Goal: Task Accomplishment & Management: Manage account settings

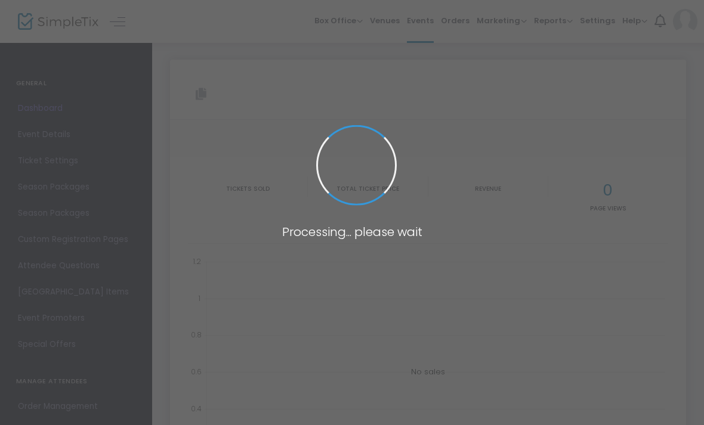
type input "[URL][DOMAIN_NAME]"
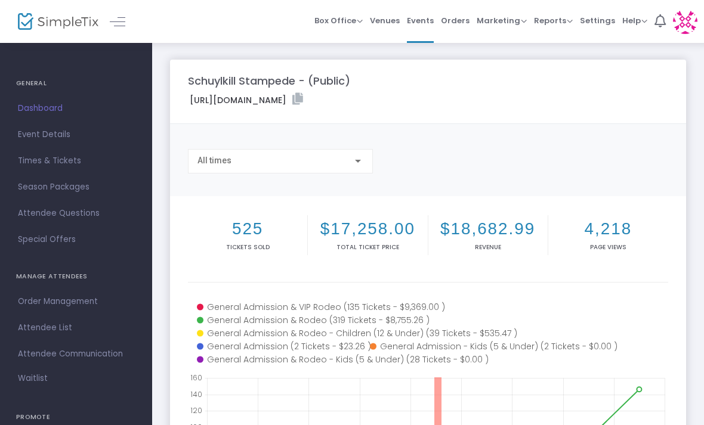
click at [51, 111] on span "Dashboard" at bounding box center [76, 109] width 116 height 16
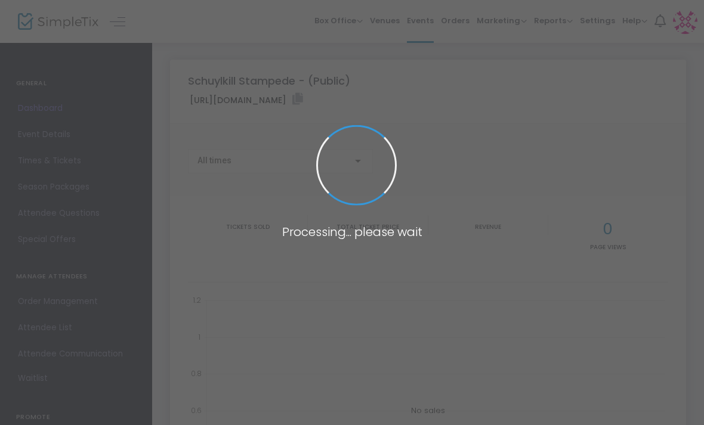
click at [53, 297] on span at bounding box center [352, 212] width 704 height 425
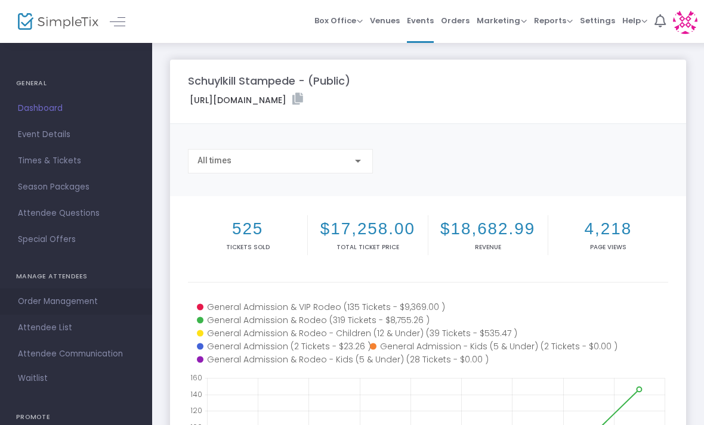
click at [23, 295] on span "Order Management" at bounding box center [76, 302] width 116 height 16
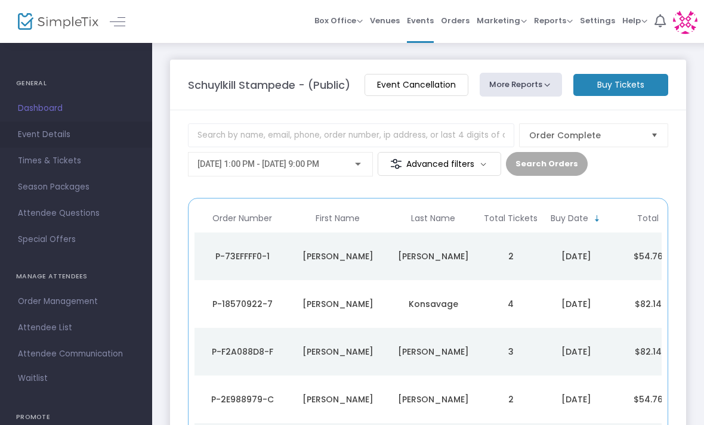
click at [29, 124] on link "Event Details" at bounding box center [76, 135] width 152 height 26
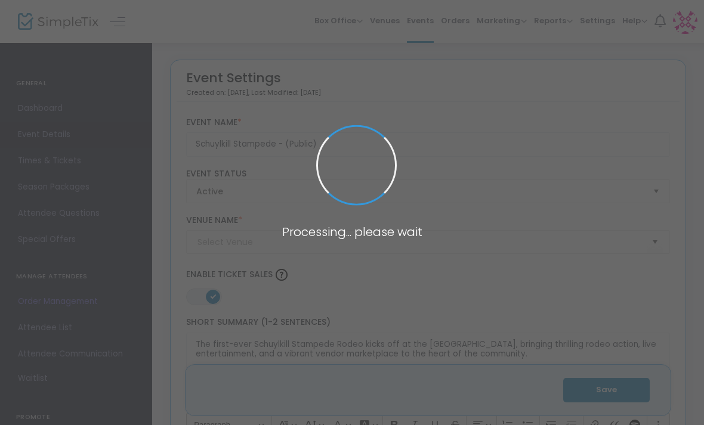
type input "Schuylkill County Fairgrounds"
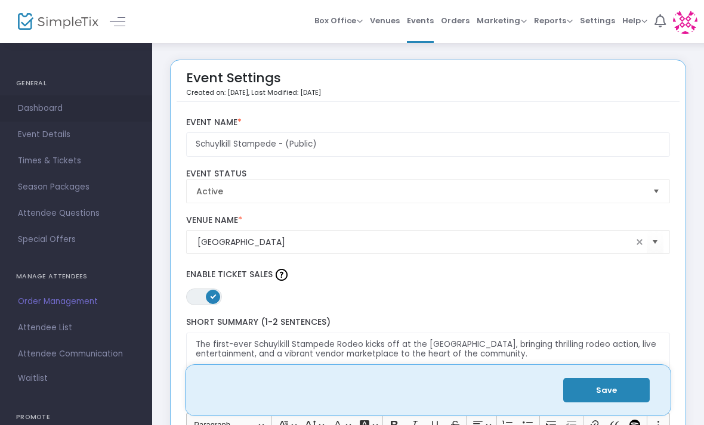
click at [45, 101] on span "Dashboard" at bounding box center [76, 109] width 116 height 16
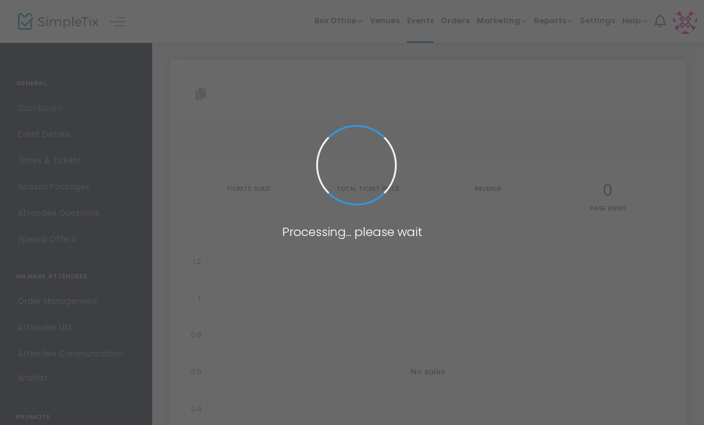
type input "[URL][DOMAIN_NAME]"
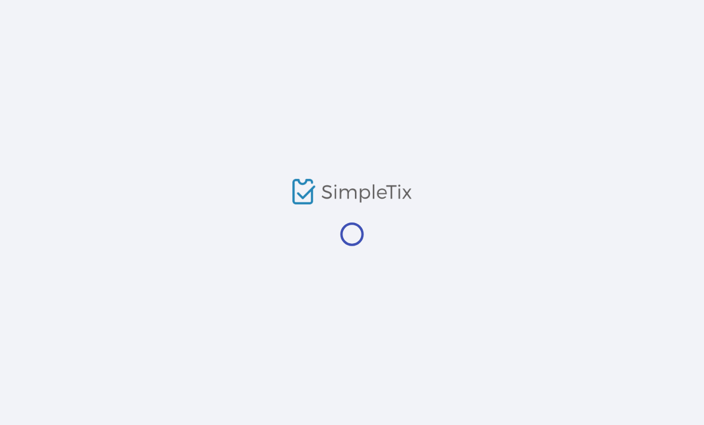
scroll to position [64, 0]
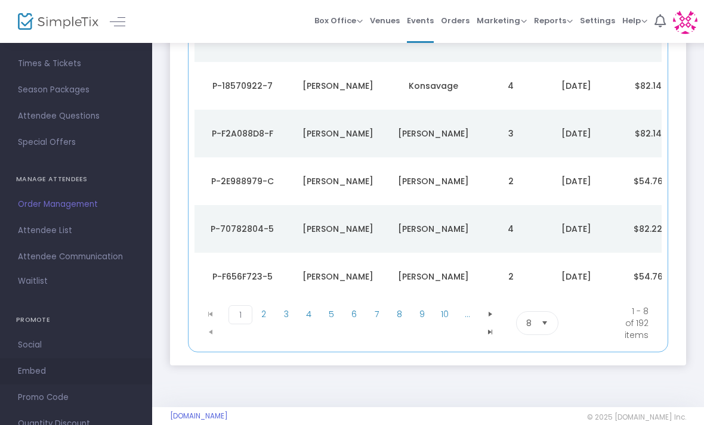
scroll to position [97, 0]
click at [36, 393] on span "Promo Code" at bounding box center [76, 399] width 116 height 16
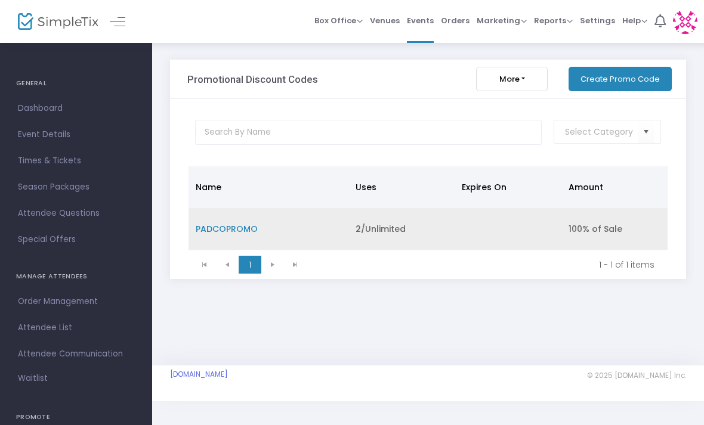
click at [375, 237] on td "2/Unlimited The promo code will be used for unlimited orders" at bounding box center [401, 229] width 106 height 42
click at [349, 230] on td "2/Unlimited The promo code will be used for unlimited orders" at bounding box center [401, 229] width 106 height 42
click at [239, 230] on span "PADCOPROMO" at bounding box center [227, 229] width 62 height 12
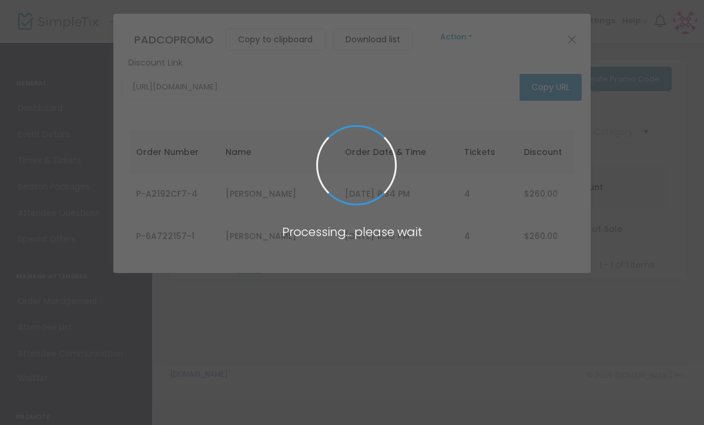
click at [466, 37] on button "Action" at bounding box center [457, 36] width 72 height 13
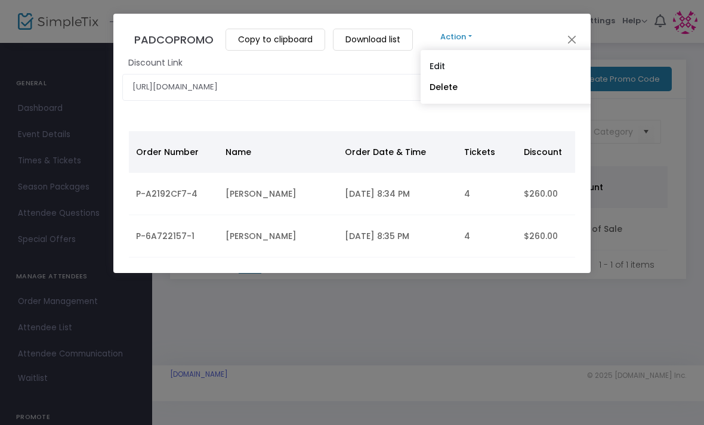
click at [452, 70] on link "Edit" at bounding box center [659, 66] width 477 height 21
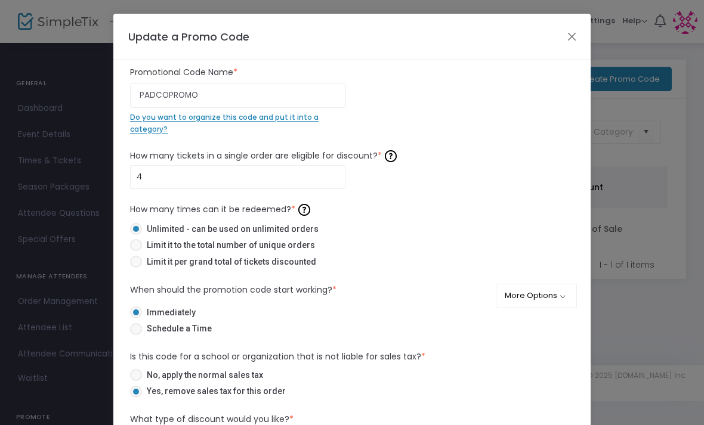
click at [137, 249] on span at bounding box center [136, 245] width 12 height 12
click at [136, 251] on input "Limit it to the total number of unique orders" at bounding box center [135, 251] width 1 height 1
radio input "true"
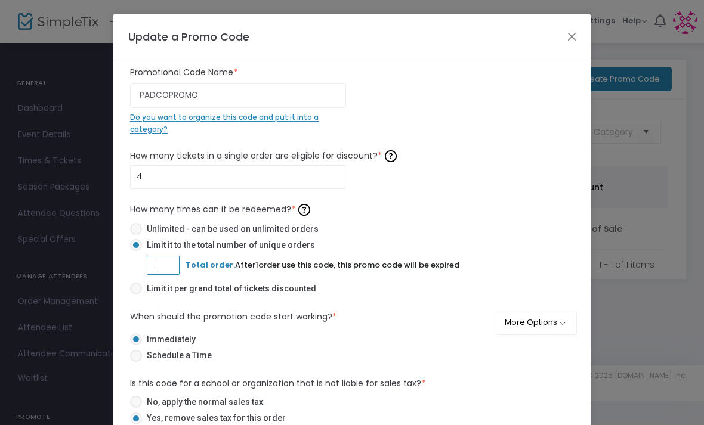
click at [176, 267] on input "1" at bounding box center [163, 265] width 32 height 23
type input "2"
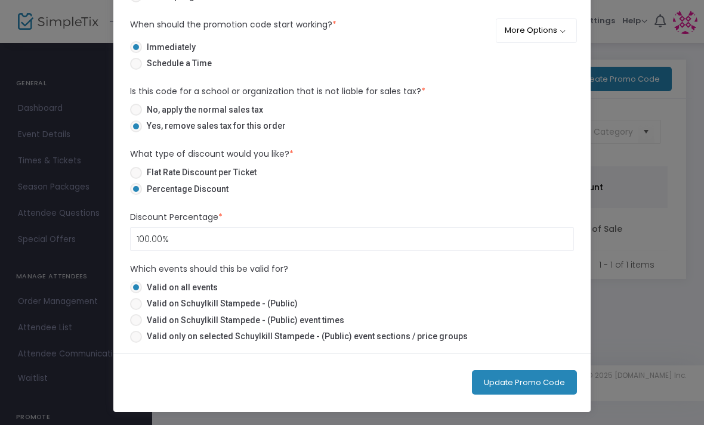
scroll to position [122, 0]
click at [568, 375] on button "Update Promo Code" at bounding box center [524, 383] width 105 height 24
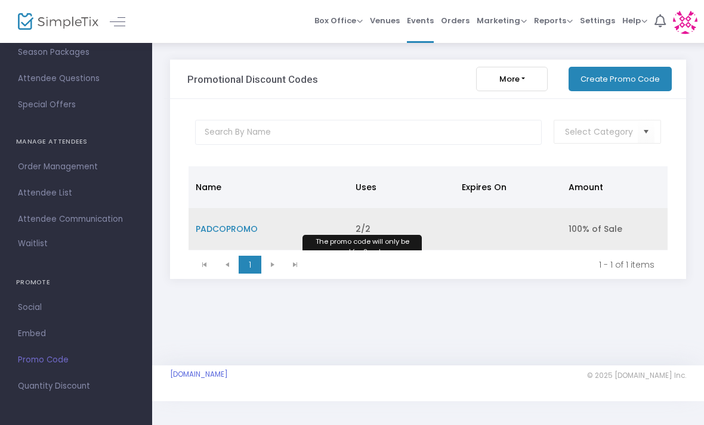
scroll to position [135, 0]
click at [368, 225] on span "2/2" at bounding box center [363, 229] width 15 height 12
click at [243, 219] on td "PADCOPROMO" at bounding box center [269, 229] width 160 height 42
click at [248, 226] on span "PADCOPROMO" at bounding box center [227, 229] width 62 height 12
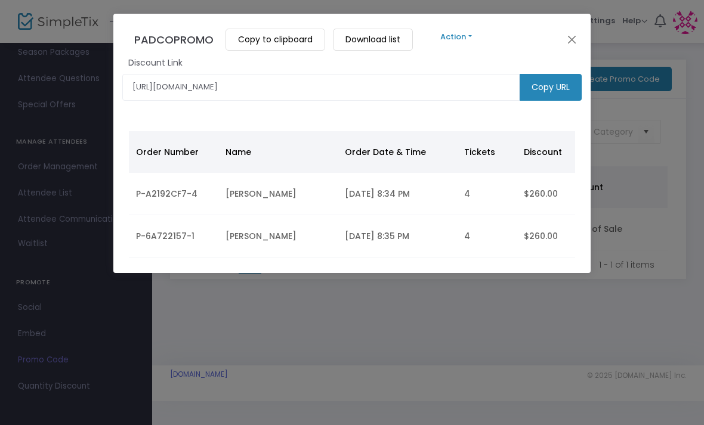
click at [465, 38] on button "Action" at bounding box center [457, 36] width 72 height 13
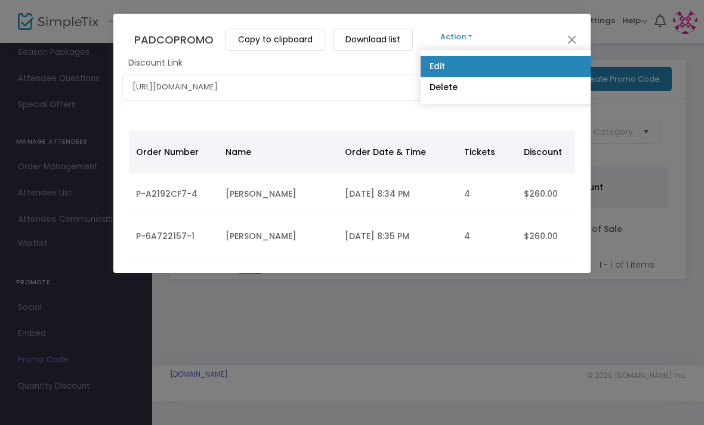
click at [467, 66] on link "Edit" at bounding box center [659, 66] width 477 height 21
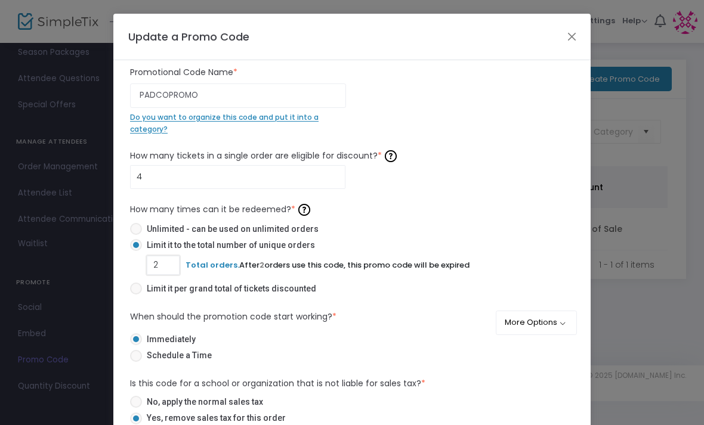
click at [177, 266] on input "2" at bounding box center [163, 265] width 32 height 23
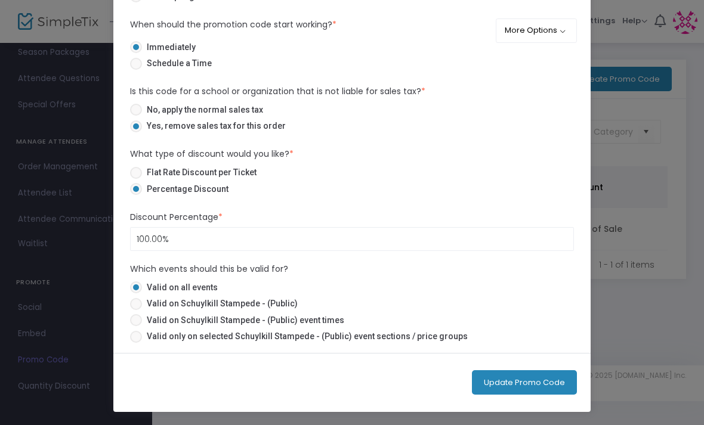
scroll to position [122, 0]
type input "3"
click at [566, 375] on button "Update Promo Code" at bounding box center [524, 383] width 105 height 24
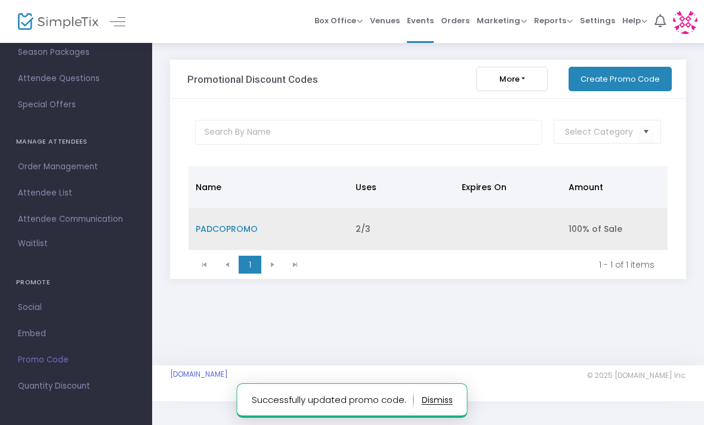
click at [224, 235] on span "PADCOPROMO" at bounding box center [227, 229] width 62 height 12
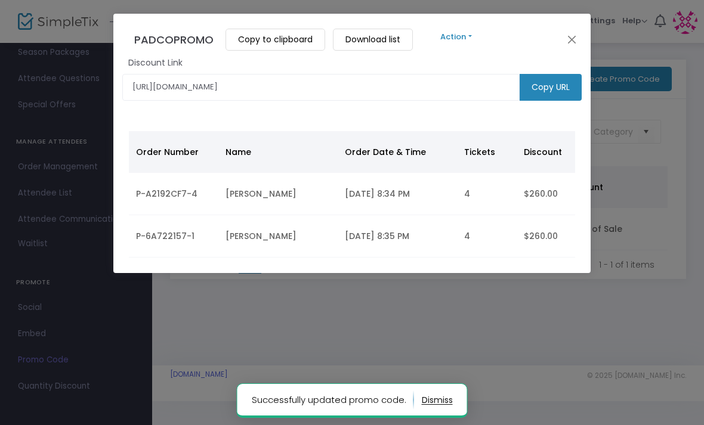
click at [550, 93] on m-button "Copy URL" at bounding box center [551, 87] width 62 height 27
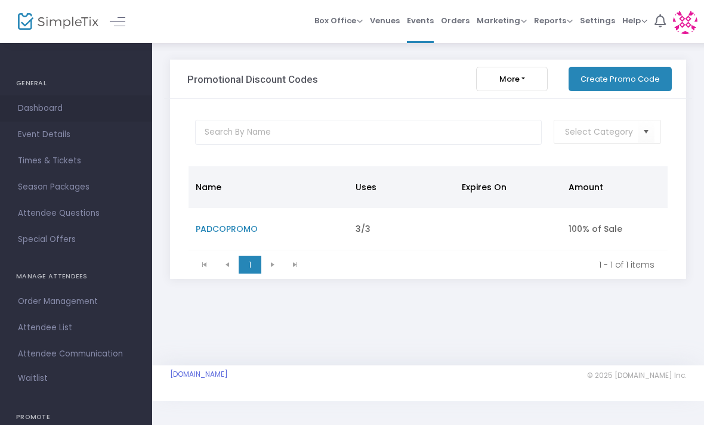
click at [67, 113] on span "Dashboard" at bounding box center [76, 109] width 116 height 16
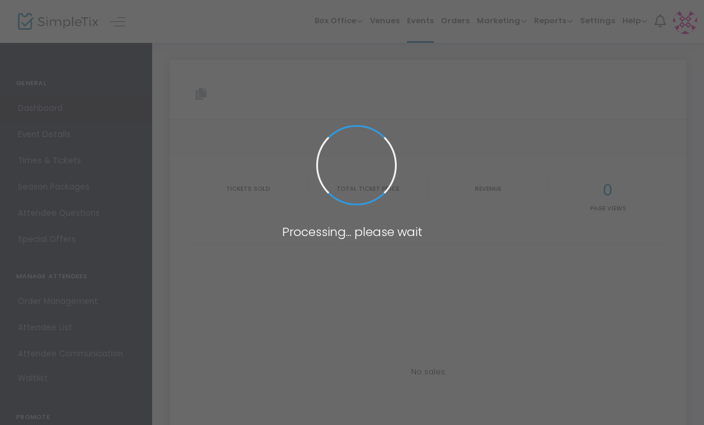
type input "[URL][DOMAIN_NAME]"
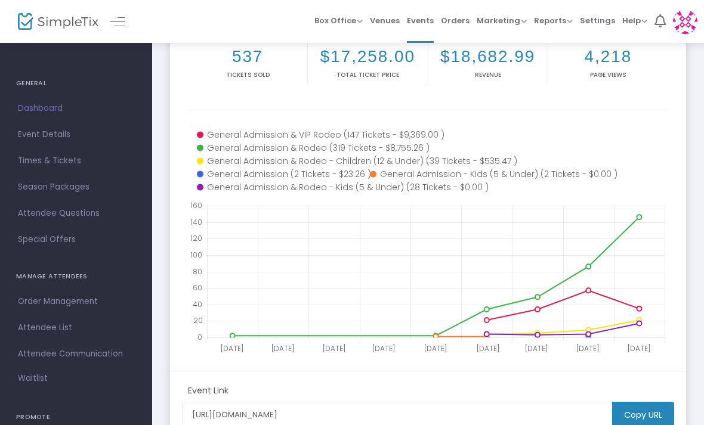
scroll to position [213, 0]
